Goal: Information Seeking & Learning: Learn about a topic

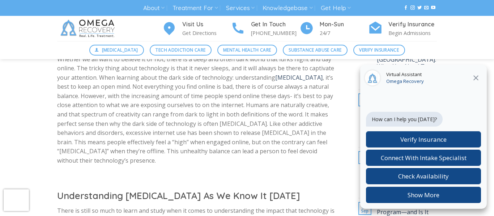
scroll to position [276, 0]
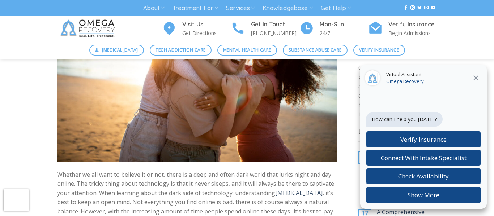
scroll to position [163, 0]
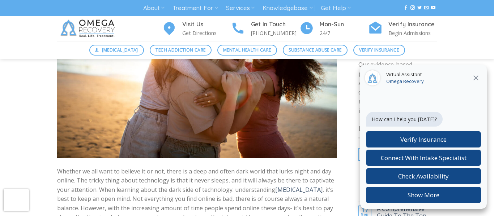
click at [476, 78] on icon at bounding box center [475, 78] width 5 height 5
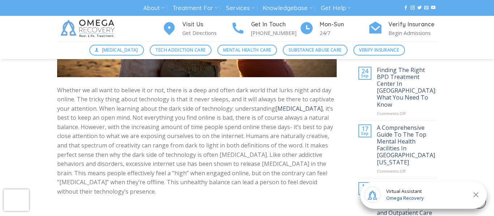
scroll to position [247, 0]
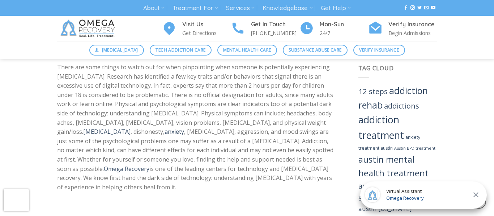
scroll to position [537, 0]
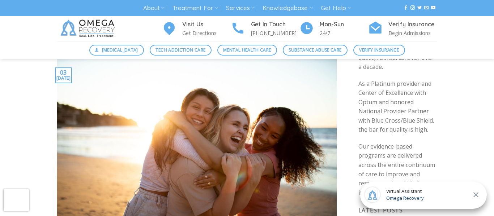
scroll to position [0, 0]
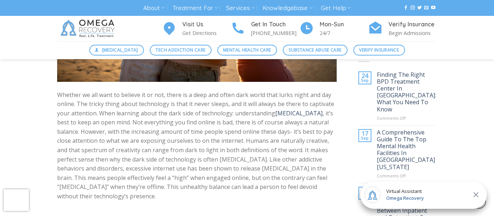
scroll to position [236, 0]
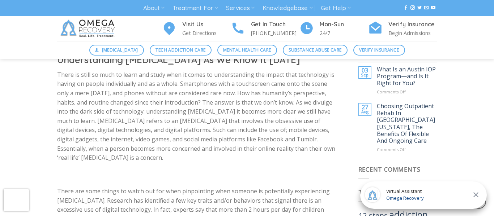
scroll to position [413, 0]
